Goal: Check status: Check status

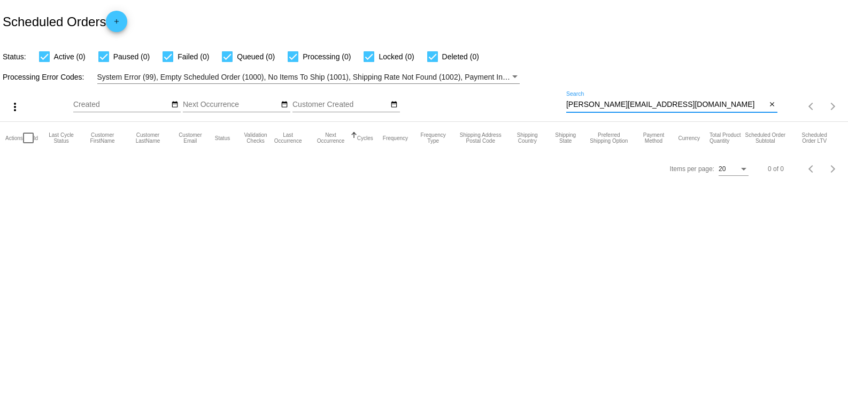
drag, startPoint x: 673, startPoint y: 105, endPoint x: 538, endPoint y: 103, distance: 135.3
click at [538, 103] on div "more_vert Sep Jan Feb Mar [DATE]" at bounding box center [424, 103] width 848 height 38
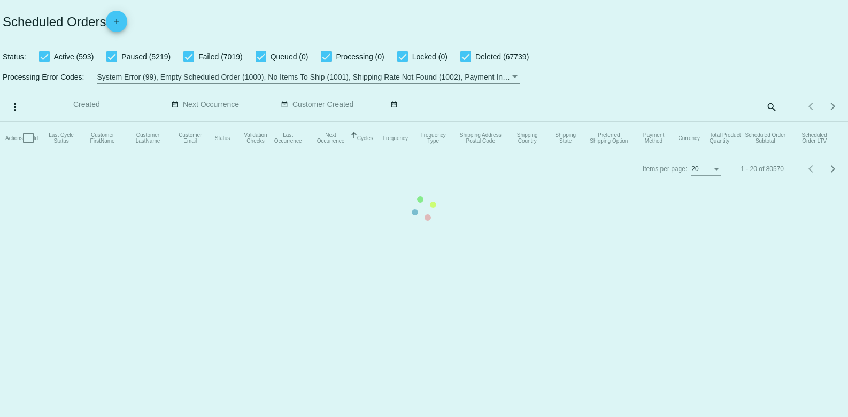
click at [771, 122] on mat-table "Actions Id Last Cycle Status Customer FirstName Customer LastName Customer Emai…" at bounding box center [424, 138] width 848 height 32
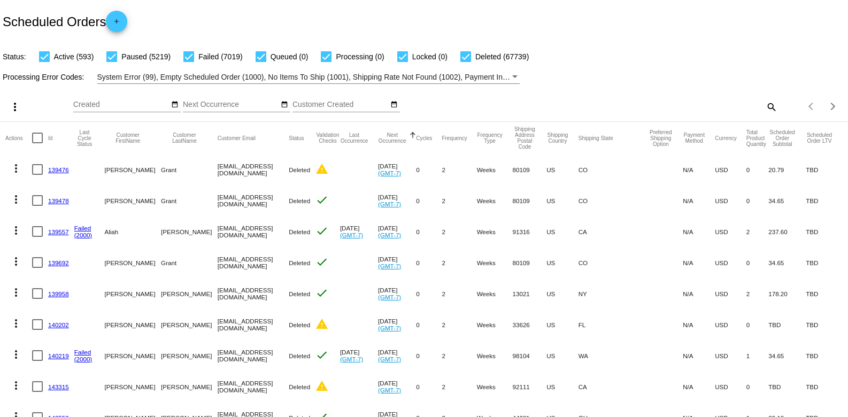
click at [765, 105] on mat-icon "search" at bounding box center [771, 106] width 13 height 17
click at [672, 102] on input "Search" at bounding box center [671, 105] width 211 height 9
paste input "804243"
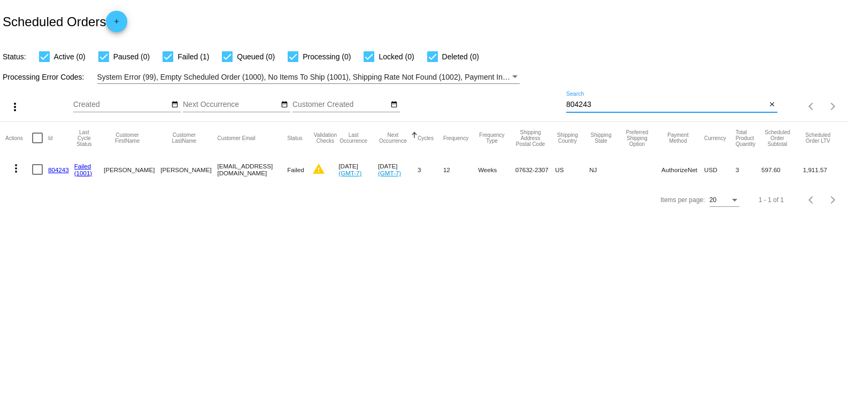
type input "804243"
click at [56, 171] on link "804243" at bounding box center [58, 169] width 21 height 7
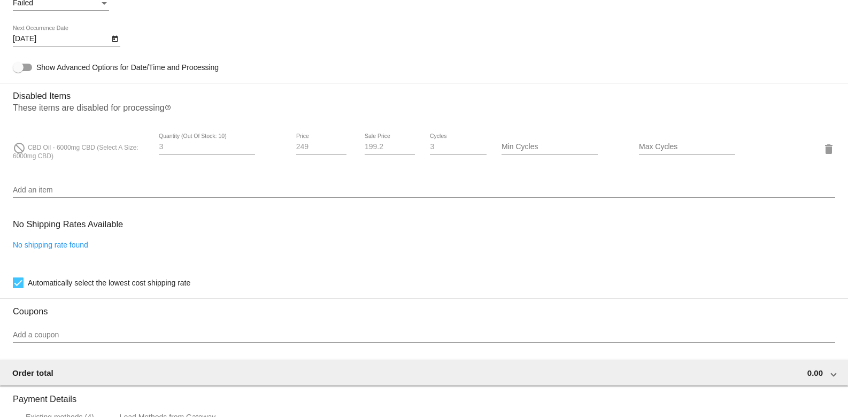
scroll to position [784, 0]
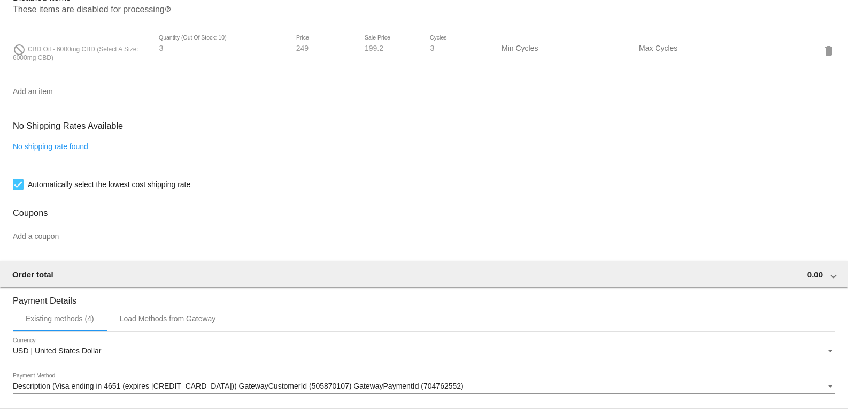
click at [29, 53] on span "CBD Oil - 6000mg CBD (Select A Size: 6000mg CBD)" at bounding box center [76, 53] width 126 height 16
click at [128, 66] on div "do_not_disturb CBD Oil - 6000mg CBD (Select A Size: 6000mg CBD) 3 Quantity (Out…" at bounding box center [424, 50] width 823 height 30
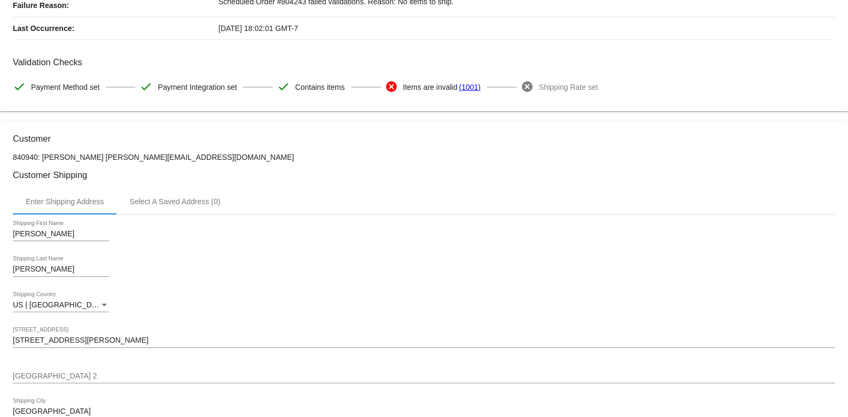
scroll to position [142, 0]
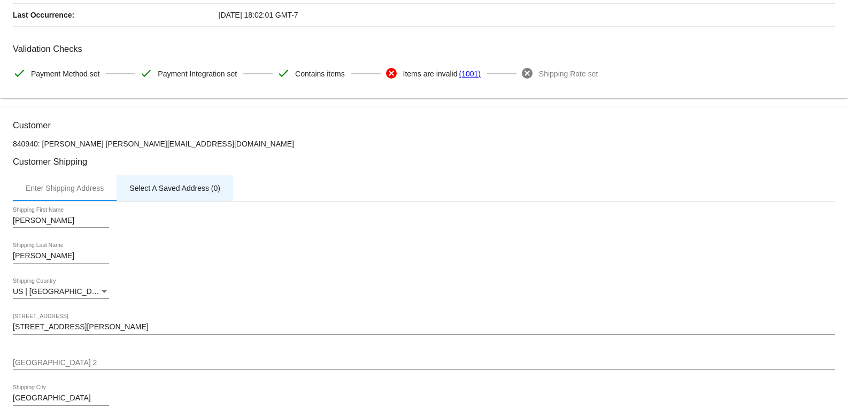
click at [167, 179] on div "Select A Saved Address (0)" at bounding box center [175, 188] width 117 height 26
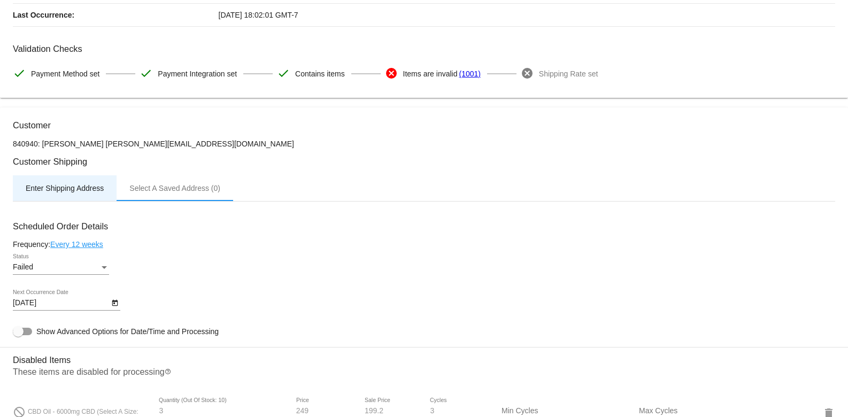
click at [53, 190] on div "Enter Shipping Address" at bounding box center [65, 188] width 78 height 9
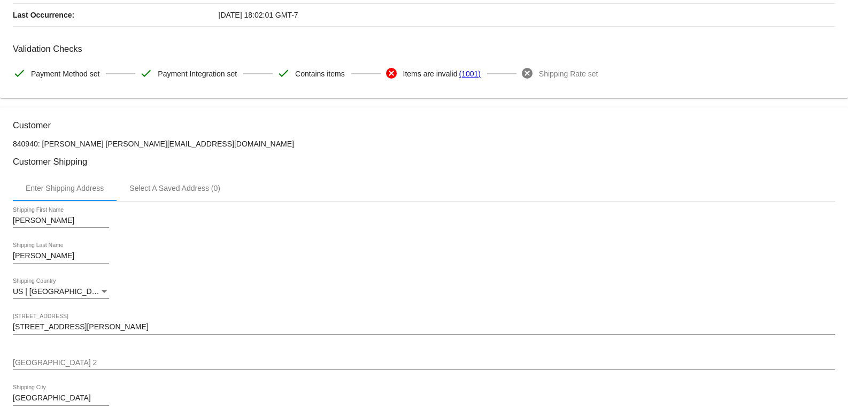
drag, startPoint x: 43, startPoint y: 143, endPoint x: 165, endPoint y: 144, distance: 122.0
click at [165, 144] on p "840940: [PERSON_NAME] [PERSON_NAME][EMAIL_ADDRESS][DOMAIN_NAME]" at bounding box center [424, 144] width 823 height 9
click at [172, 145] on p "840940: [PERSON_NAME] [PERSON_NAME][EMAIL_ADDRESS][DOMAIN_NAME]" at bounding box center [424, 144] width 823 height 9
drag, startPoint x: 43, startPoint y: 139, endPoint x: 171, endPoint y: 135, distance: 127.9
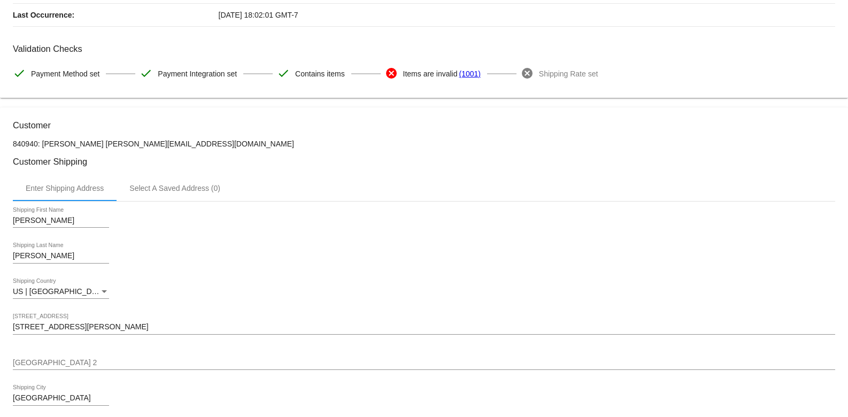
click at [137, 141] on p "840940: [PERSON_NAME] [PERSON_NAME][EMAIL_ADDRESS][DOMAIN_NAME]" at bounding box center [424, 144] width 823 height 9
drag, startPoint x: 80, startPoint y: 145, endPoint x: 164, endPoint y: 142, distance: 83.5
click at [164, 142] on p "840940: [PERSON_NAME] [PERSON_NAME][EMAIL_ADDRESS][DOMAIN_NAME]" at bounding box center [424, 144] width 823 height 9
copy p "[EMAIL_ADDRESS][DOMAIN_NAME]"
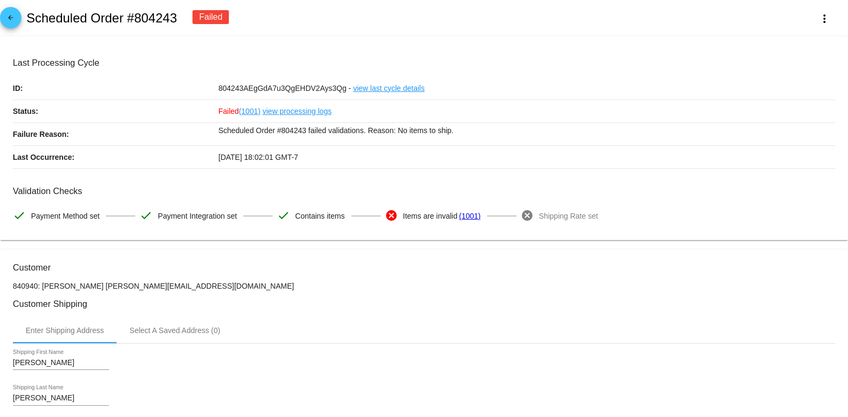
drag, startPoint x: 132, startPoint y: 17, endPoint x: 193, endPoint y: 20, distance: 60.5
click at [193, 20] on div "arrow_back Scheduled Order #804243 Failed more_vert" at bounding box center [424, 18] width 848 height 36
copy div "804243"
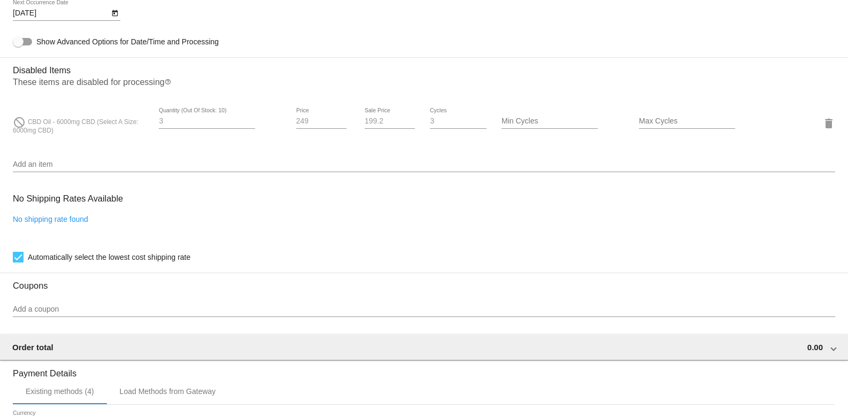
scroll to position [784, 0]
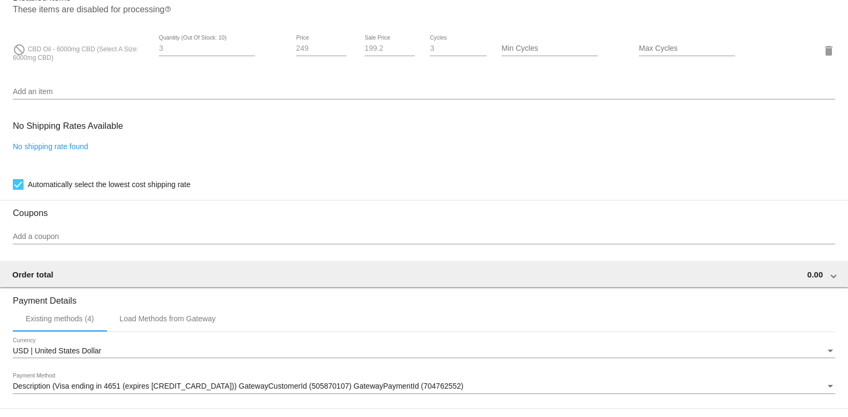
drag, startPoint x: 29, startPoint y: 49, endPoint x: 65, endPoint y: 62, distance: 38.1
click at [65, 62] on div "do_not_disturb CBD Oil - 6000mg CBD (Select A Size: 6000mg CBD)" at bounding box center [81, 50] width 137 height 23
copy span "CBD Oil - 6000mg CBD (Select A Size: 6000mg CBD)"
